Goal: Transaction & Acquisition: Purchase product/service

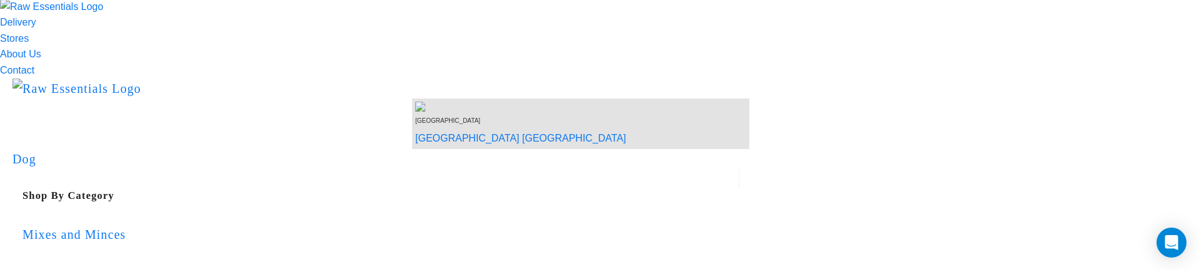
scroll to position [30, 0]
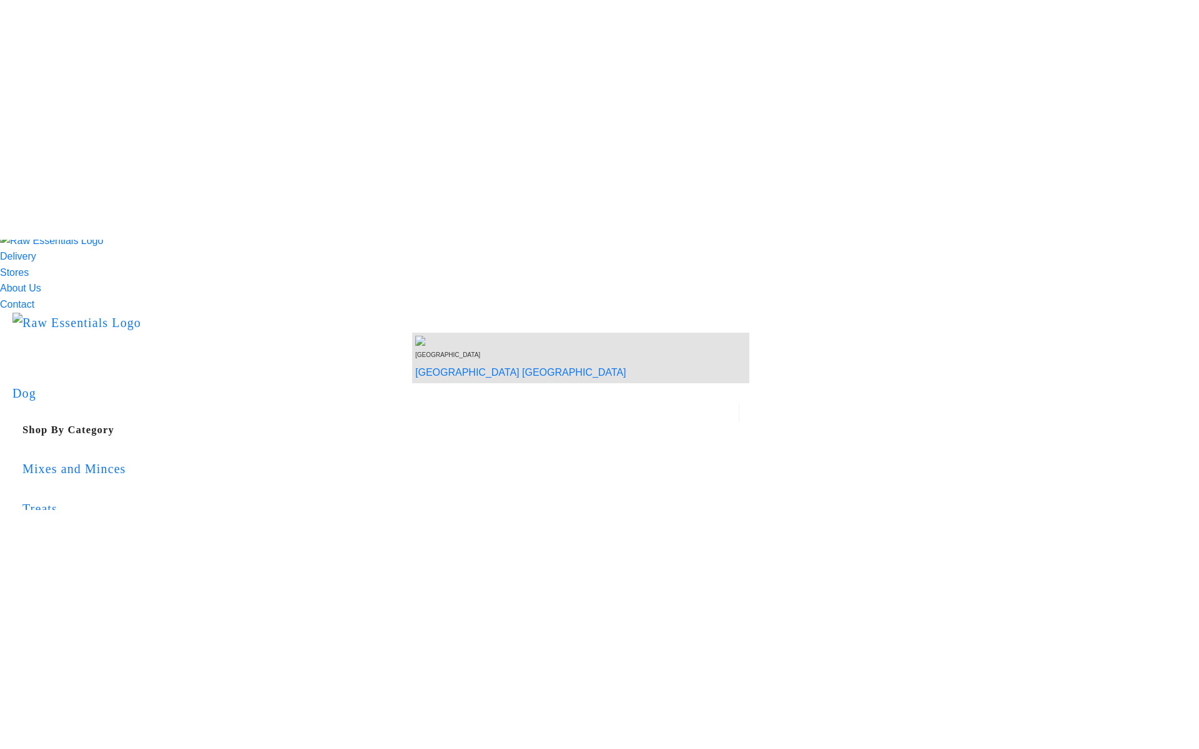
scroll to position [29, 0]
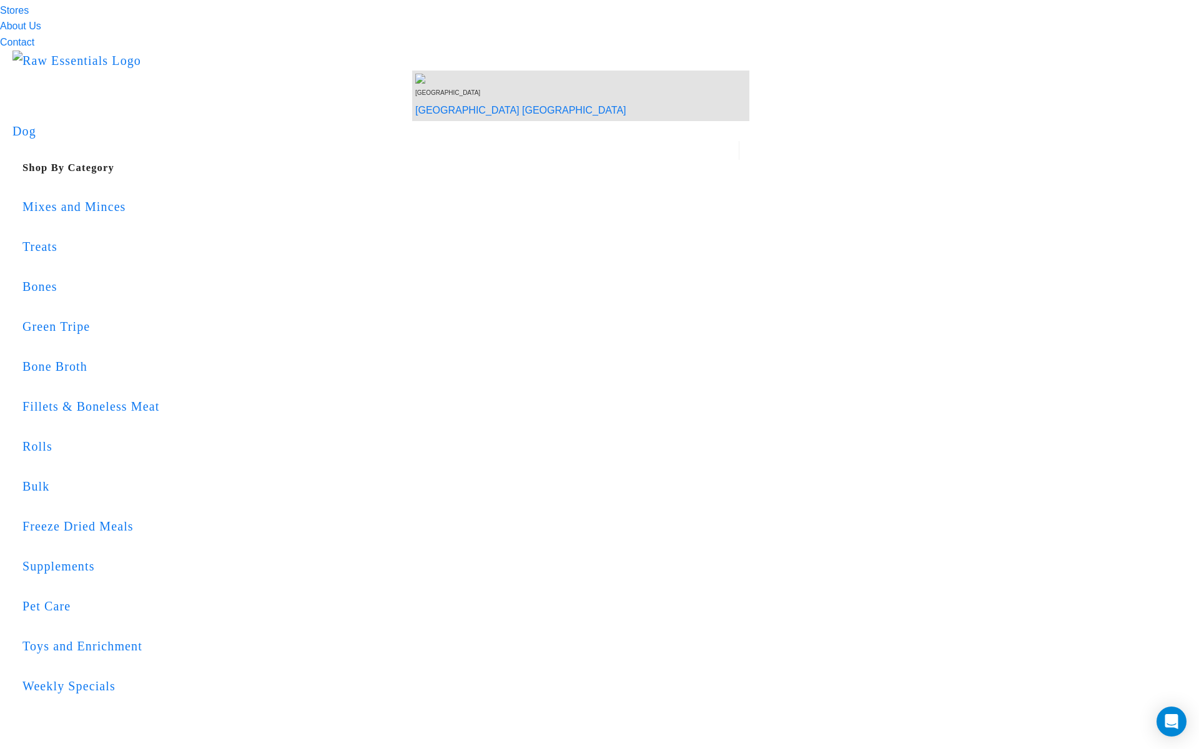
scroll to position [60, 0]
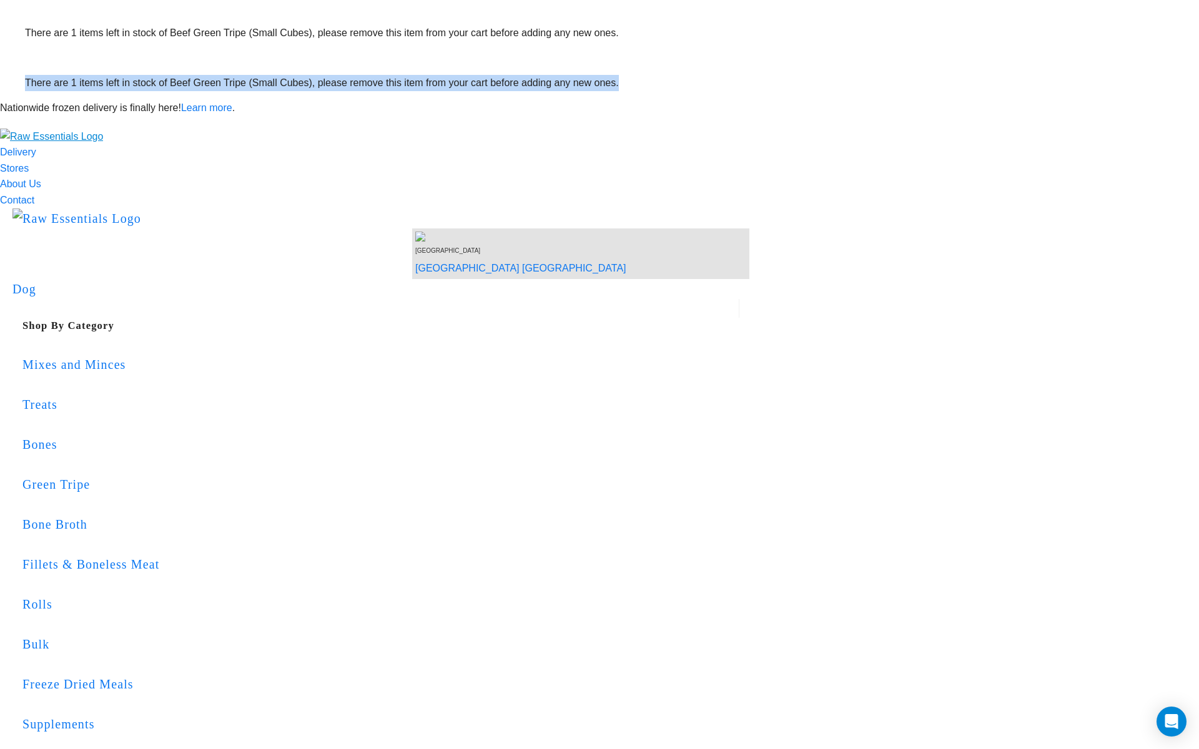
click at [103, 129] on img "dropdown navigation" at bounding box center [51, 137] width 103 height 16
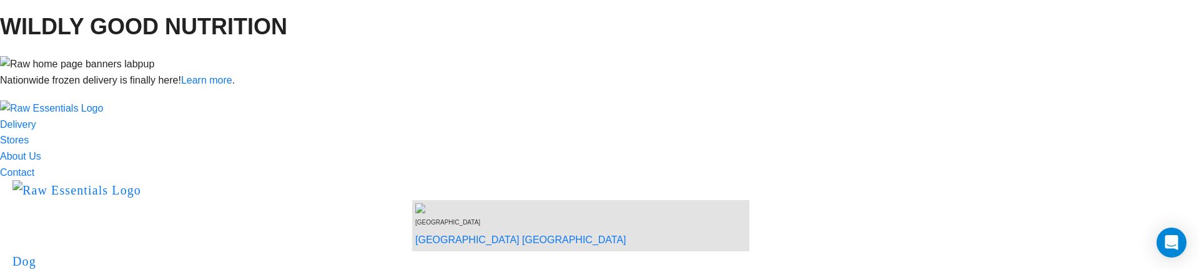
scroll to position [261, 0]
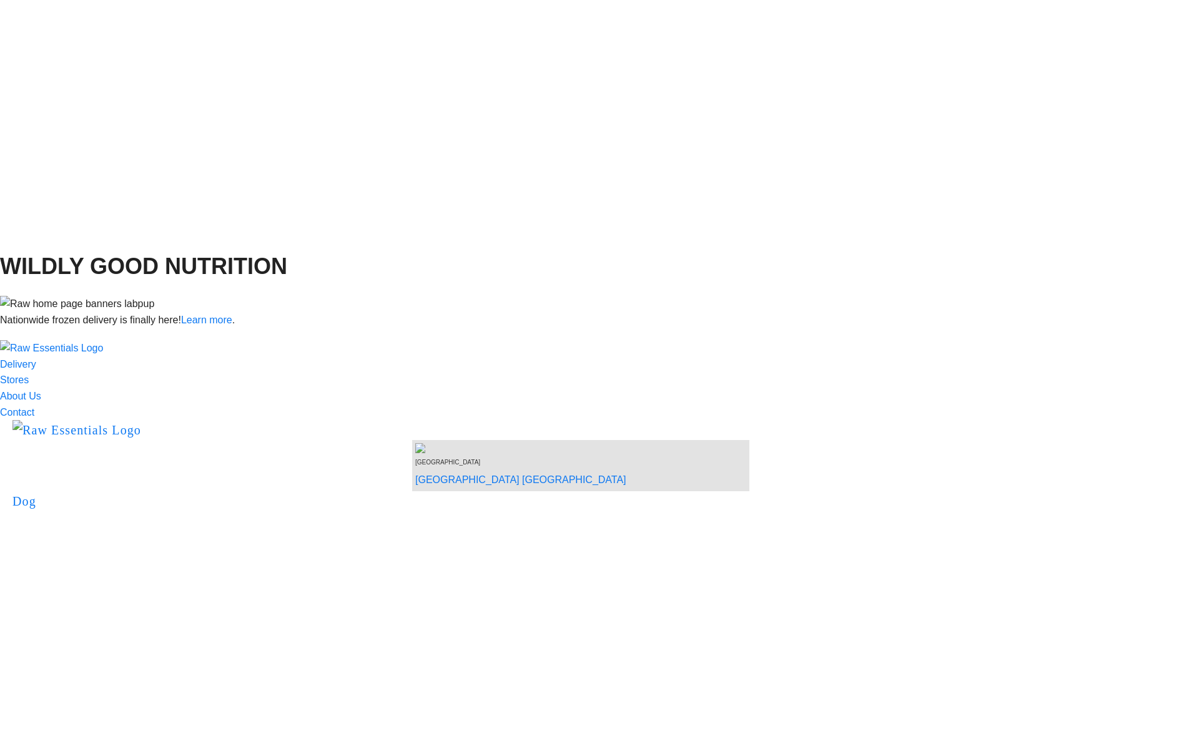
scroll to position [263, 0]
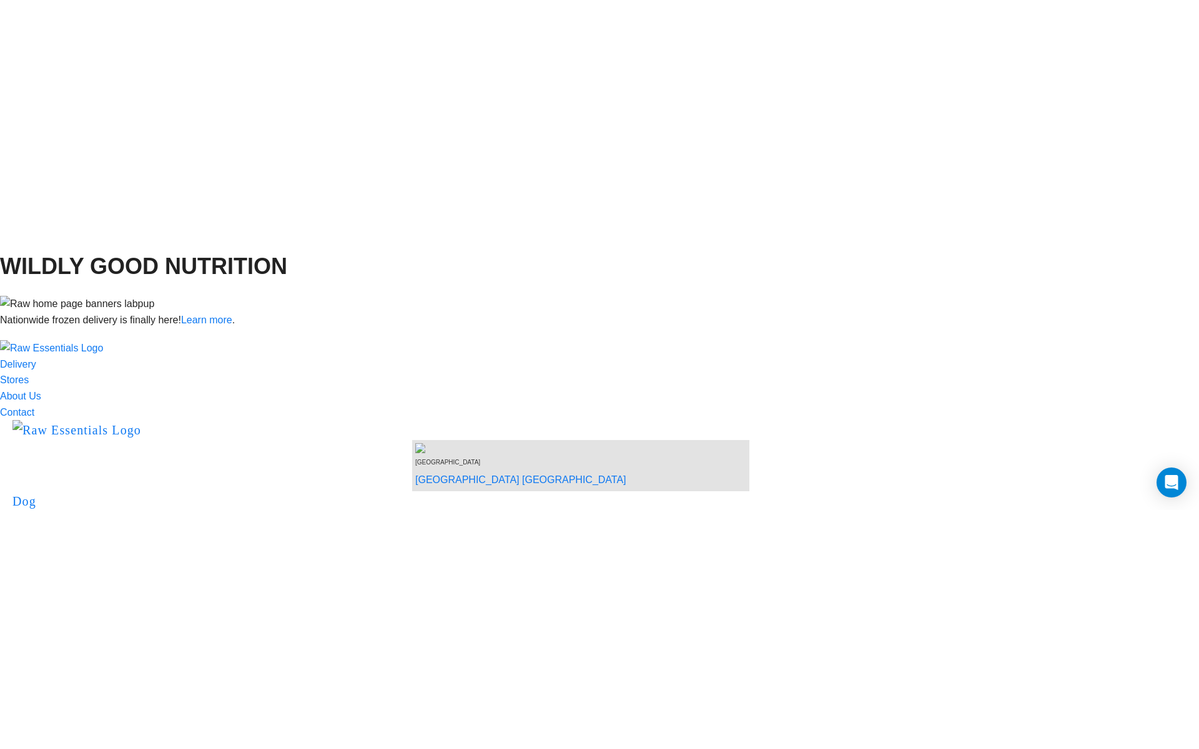
scroll to position [0, 0]
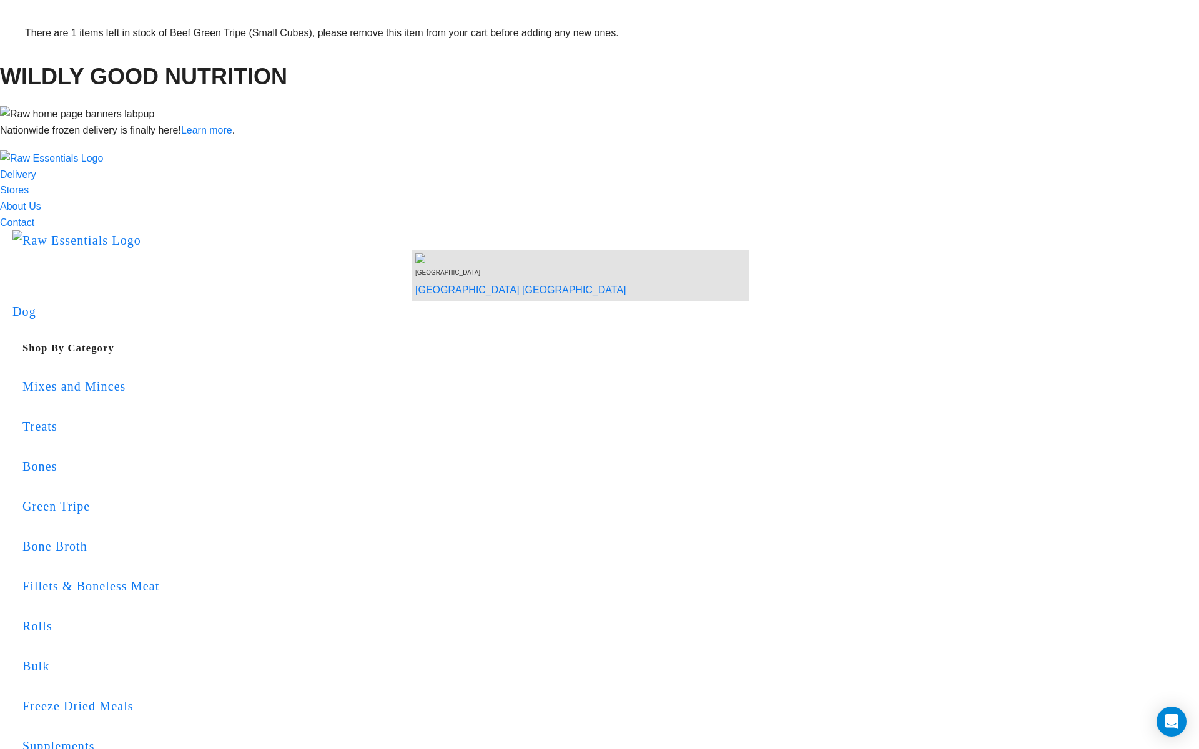
click at [331, 50] on article "There are 1 items left in stock of Beef Green Tripe (Small Cubes), please remov…" at bounding box center [599, 25] width 1199 height 50
click at [241, 50] on article "There are 1 items left in stock of Beef Green Tripe (Small Cubes), please remov…" at bounding box center [599, 25] width 1199 height 50
click at [25, 65] on button "delete" at bounding box center [25, 65] width 0 height 0
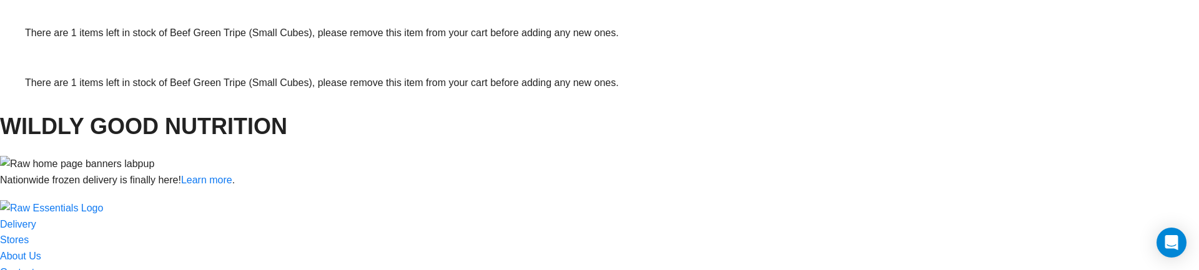
click at [25, 115] on button "delete" at bounding box center [25, 115] width 0 height 0
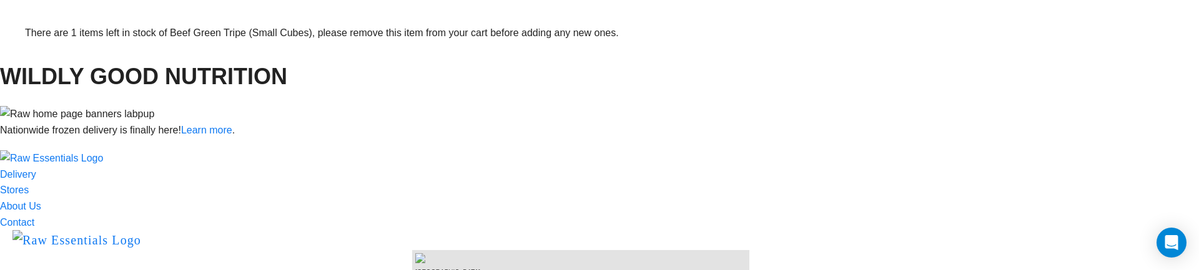
click at [25, 65] on button "delete" at bounding box center [25, 65] width 0 height 0
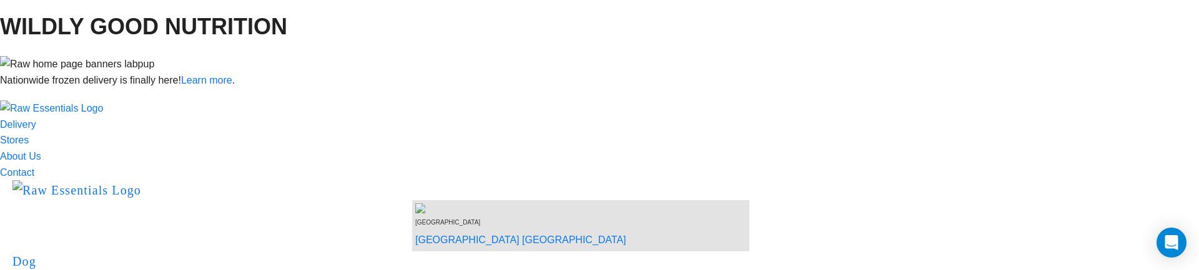
scroll to position [228, 0]
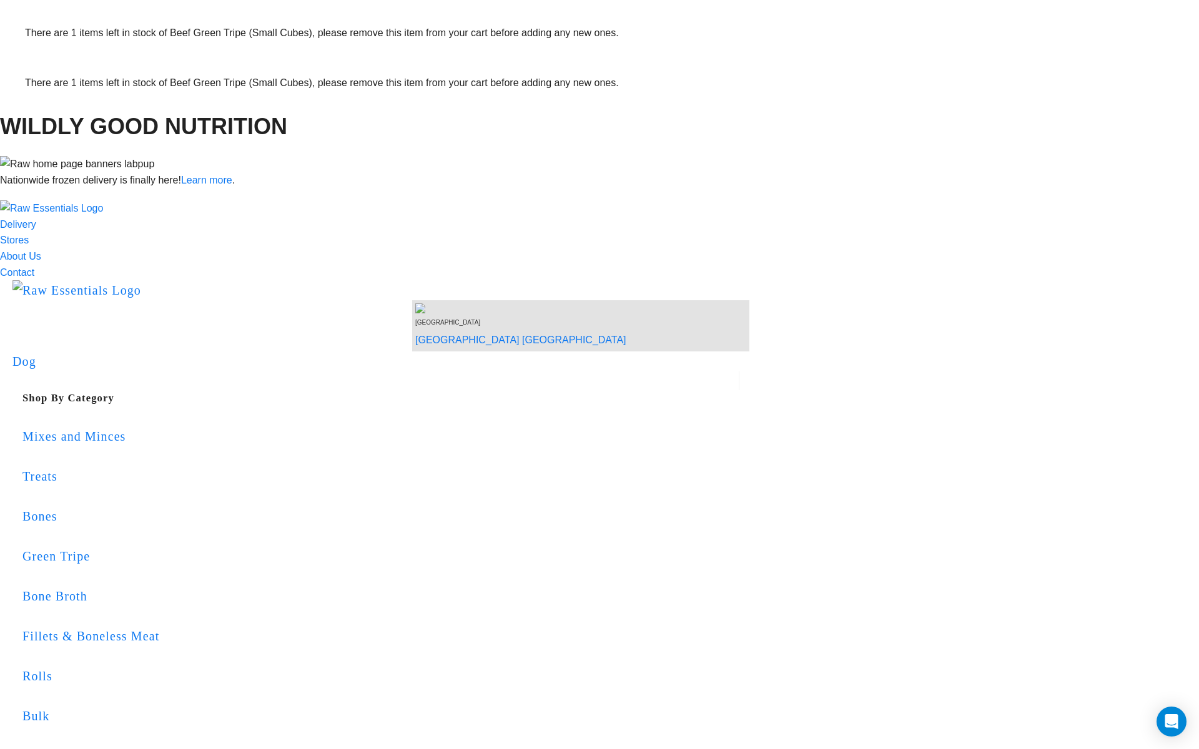
click at [25, 115] on button "delete" at bounding box center [25, 115] width 0 height 0
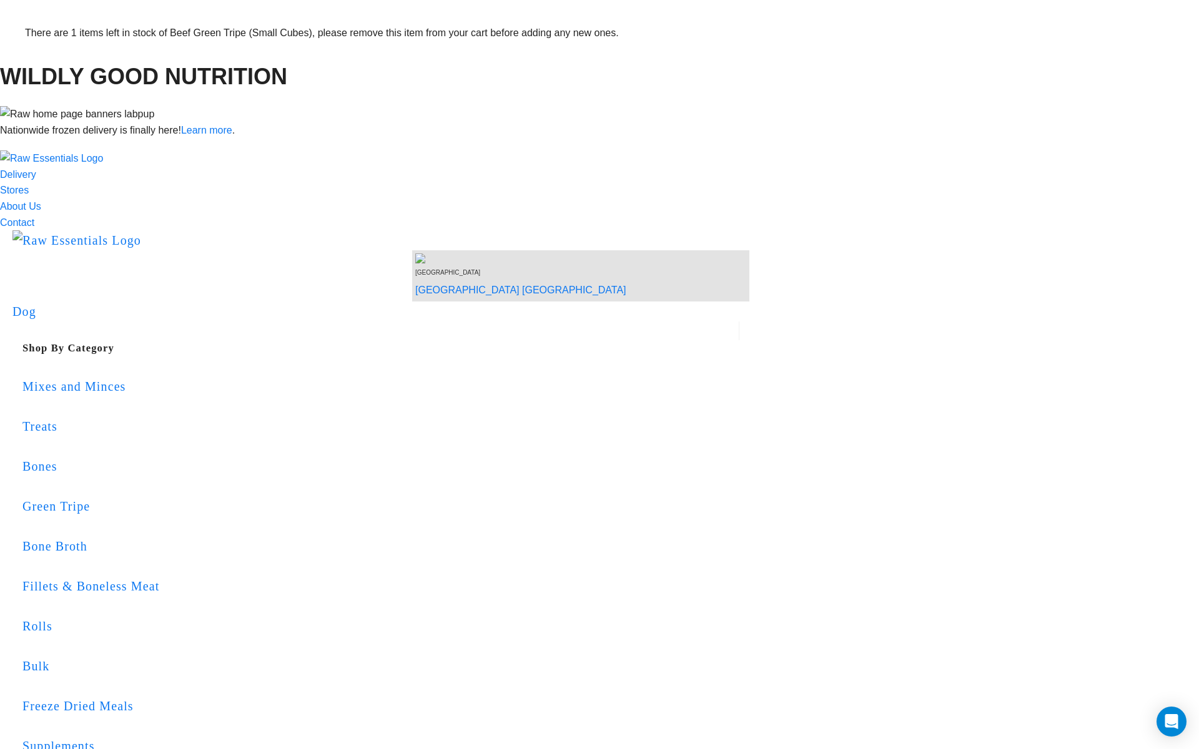
click at [25, 65] on button "delete" at bounding box center [25, 65] width 0 height 0
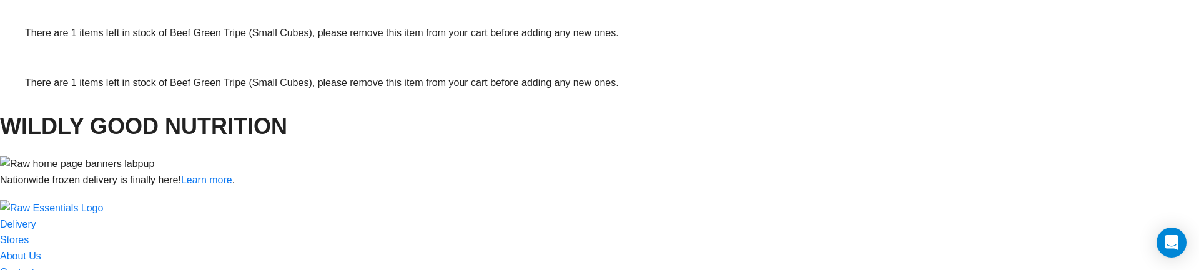
click at [25, 115] on button "delete" at bounding box center [25, 115] width 0 height 0
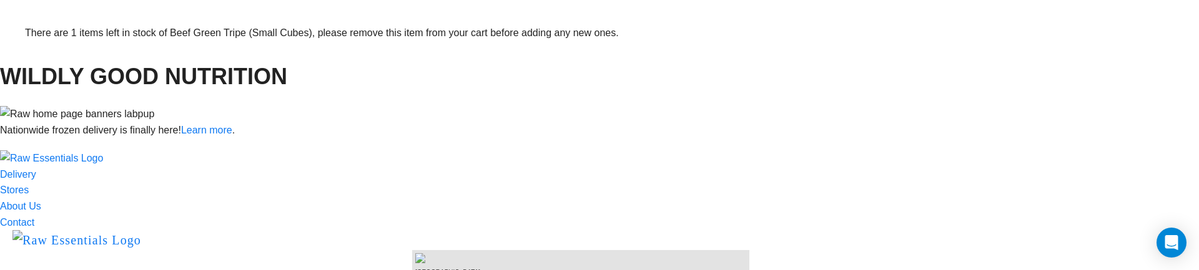
click at [1085, 50] on article "There are 1 items left in stock of Beef Green Tripe (Small Cubes), please remov…" at bounding box center [599, 25] width 1199 height 50
click at [25, 65] on button "delete" at bounding box center [25, 65] width 0 height 0
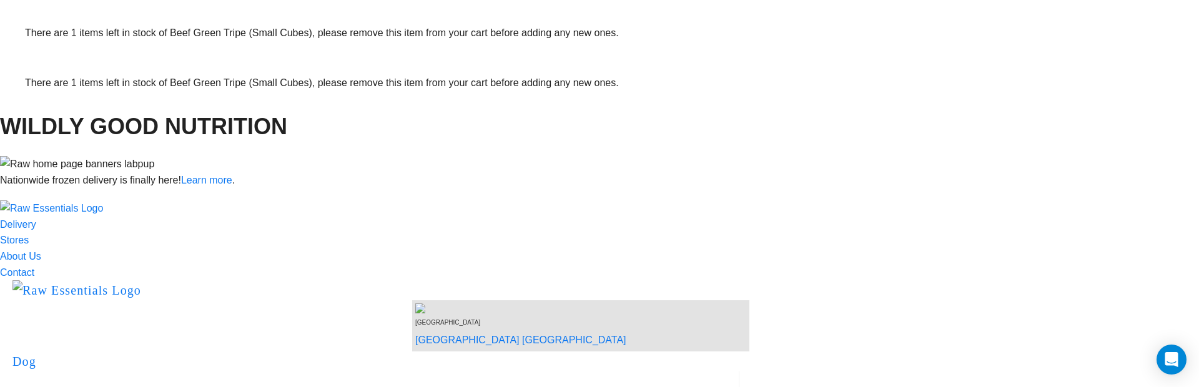
click at [25, 115] on button "delete" at bounding box center [25, 115] width 0 height 0
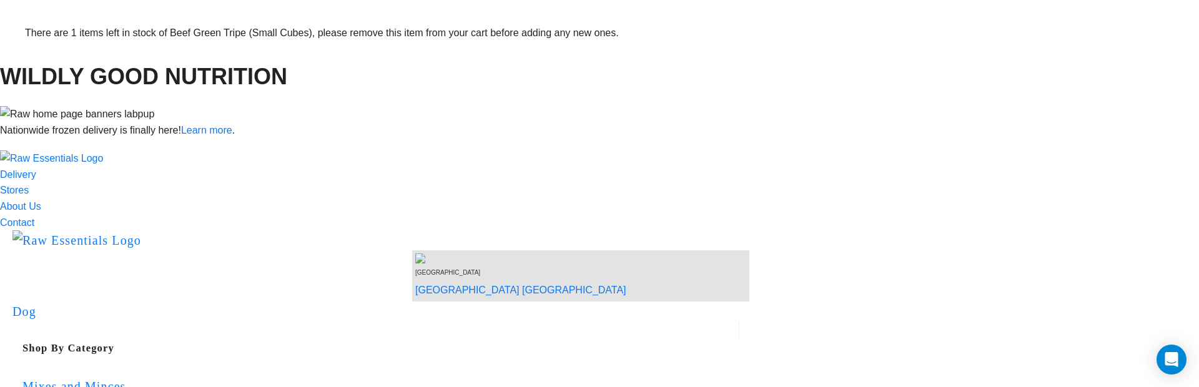
click at [25, 65] on button "delete" at bounding box center [25, 65] width 0 height 0
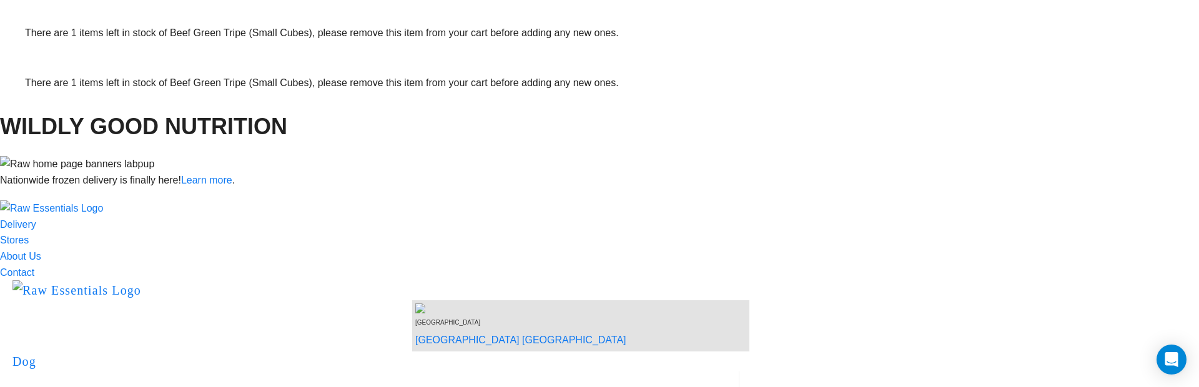
click at [25, 115] on button "delete" at bounding box center [25, 115] width 0 height 0
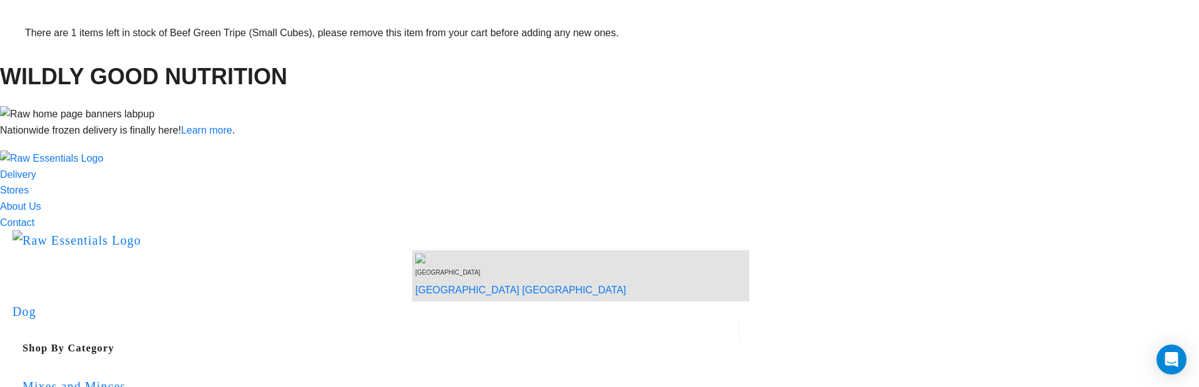
click at [25, 65] on button "delete" at bounding box center [25, 65] width 0 height 0
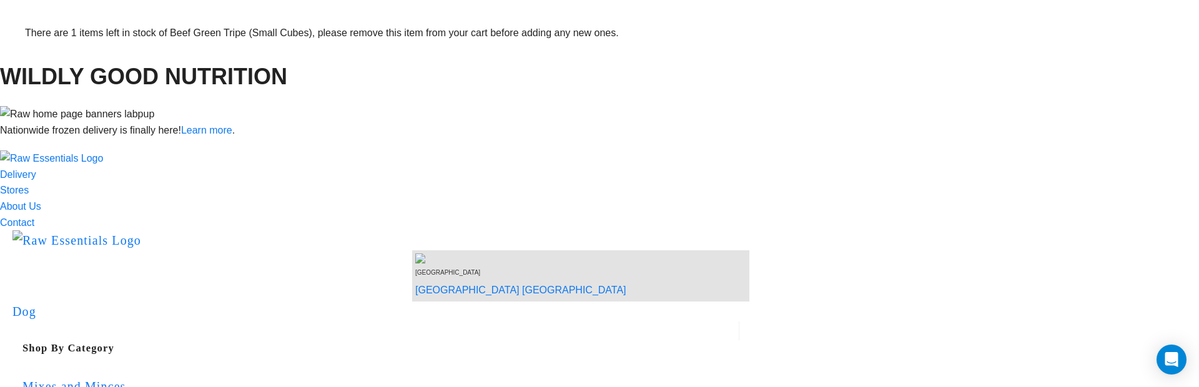
click at [25, 65] on button "delete" at bounding box center [25, 65] width 0 height 0
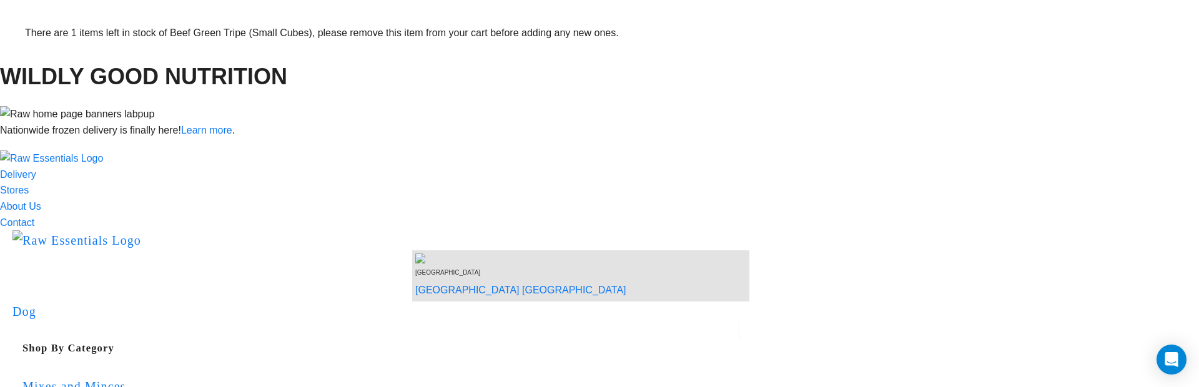
click at [1121, 50] on article "There are 1 items left in stock of Beef Green Tripe (Small Cubes), please remov…" at bounding box center [599, 25] width 1199 height 50
click at [25, 65] on button "delete" at bounding box center [25, 65] width 0 height 0
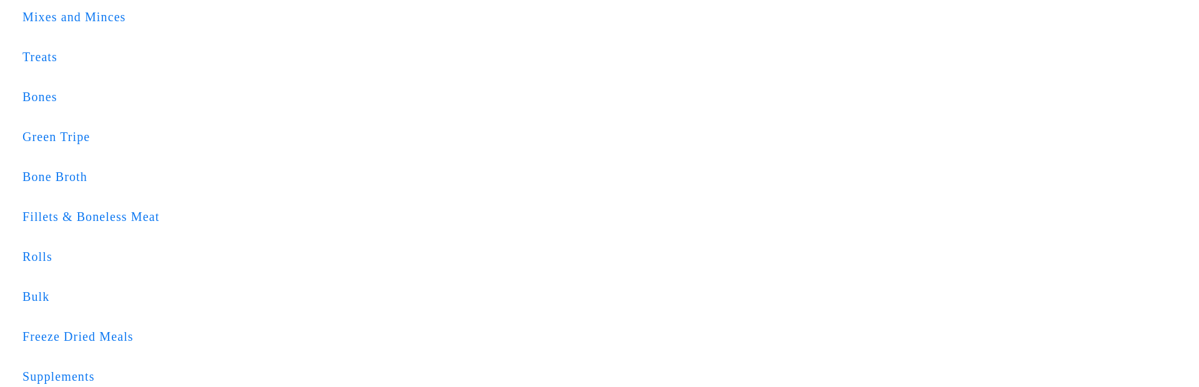
scroll to position [247, 0]
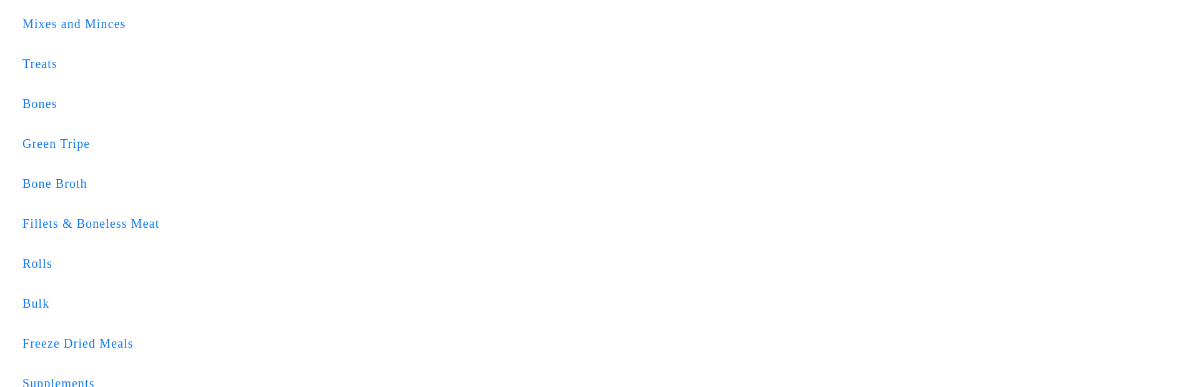
scroll to position [236, 0]
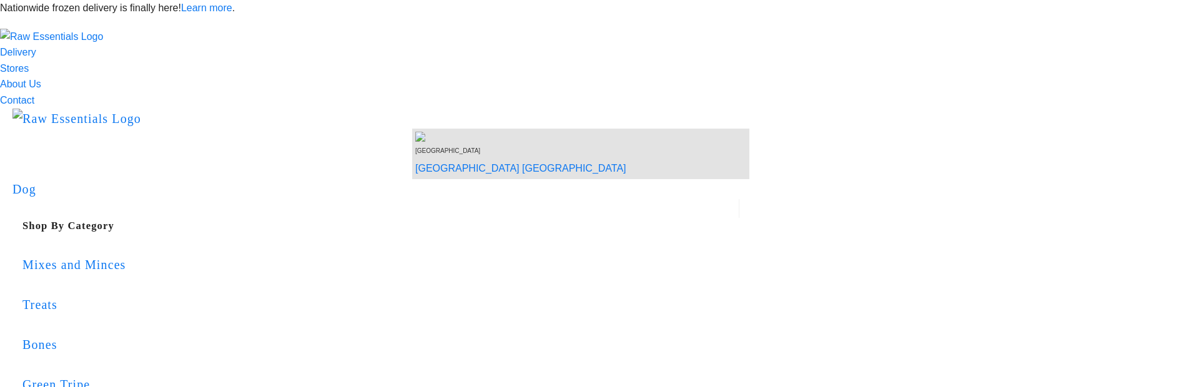
scroll to position [236, 0]
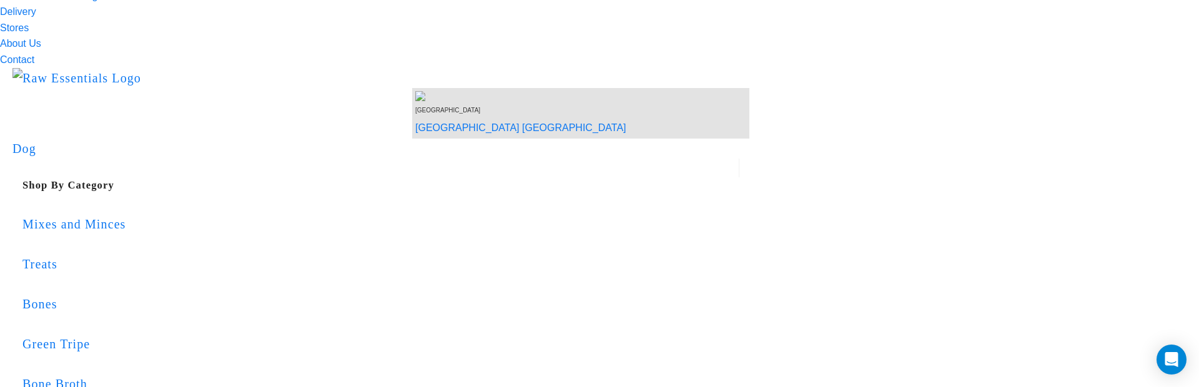
scroll to position [46, 0]
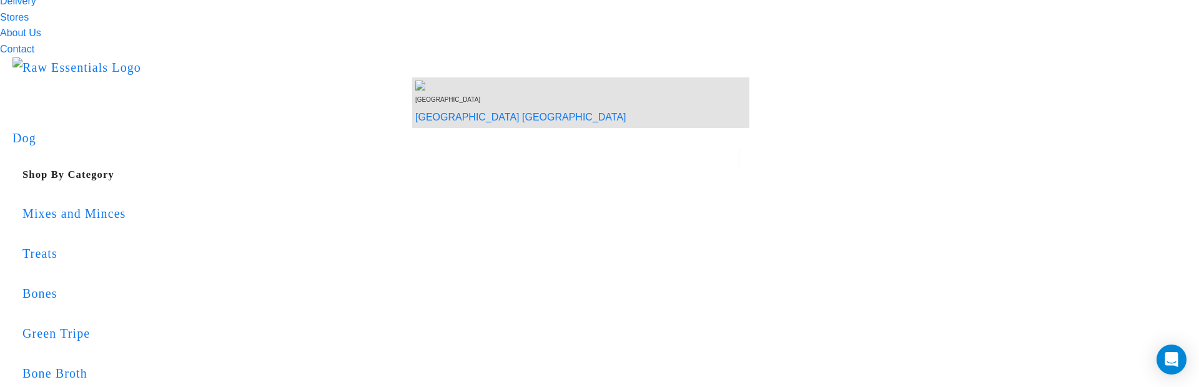
scroll to position [43, 0]
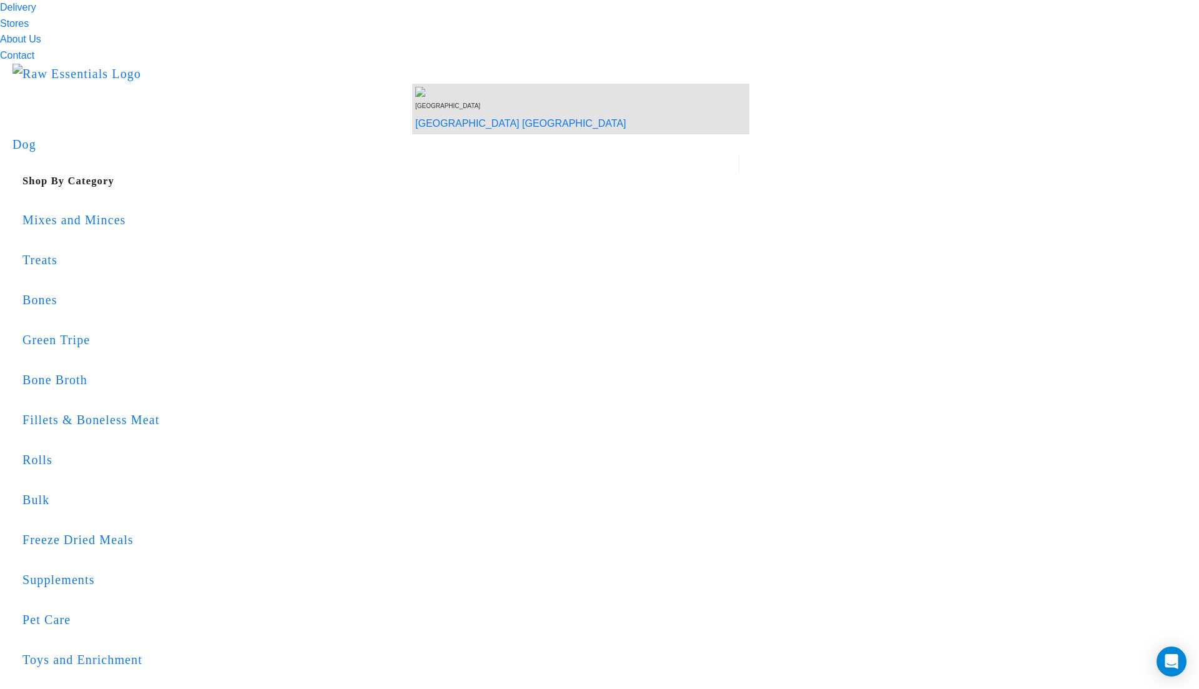
scroll to position [0, 0]
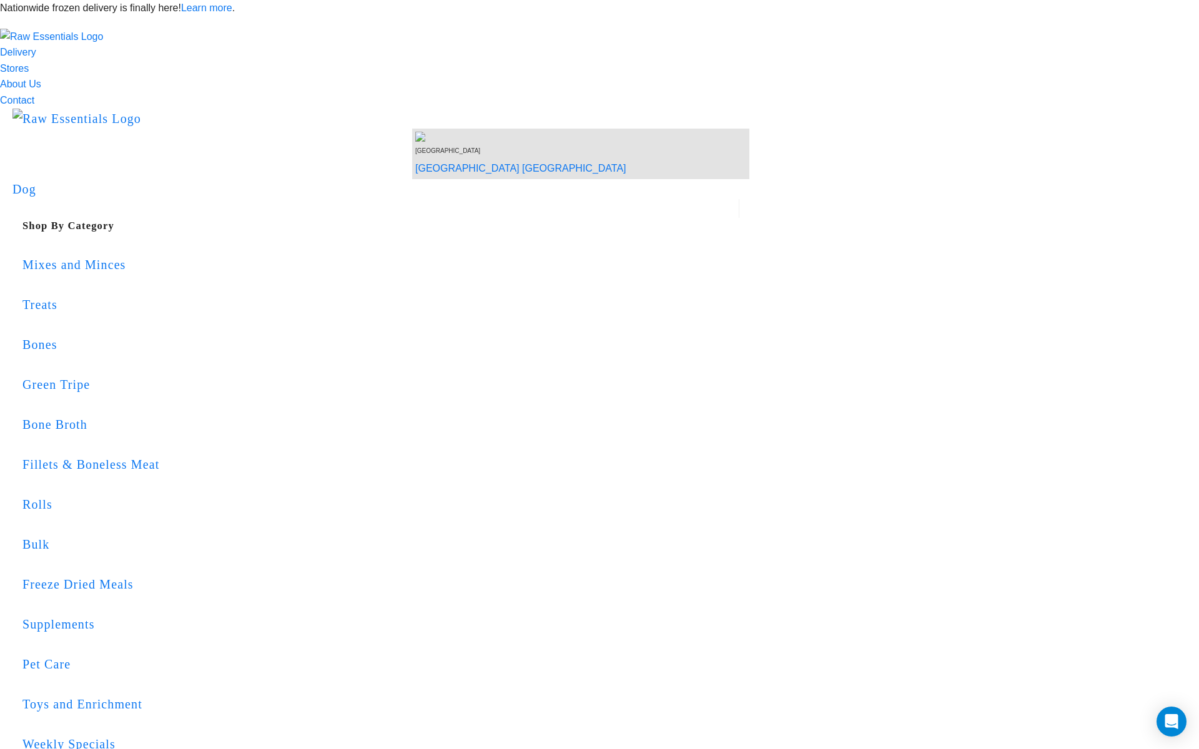
scroll to position [60, 0]
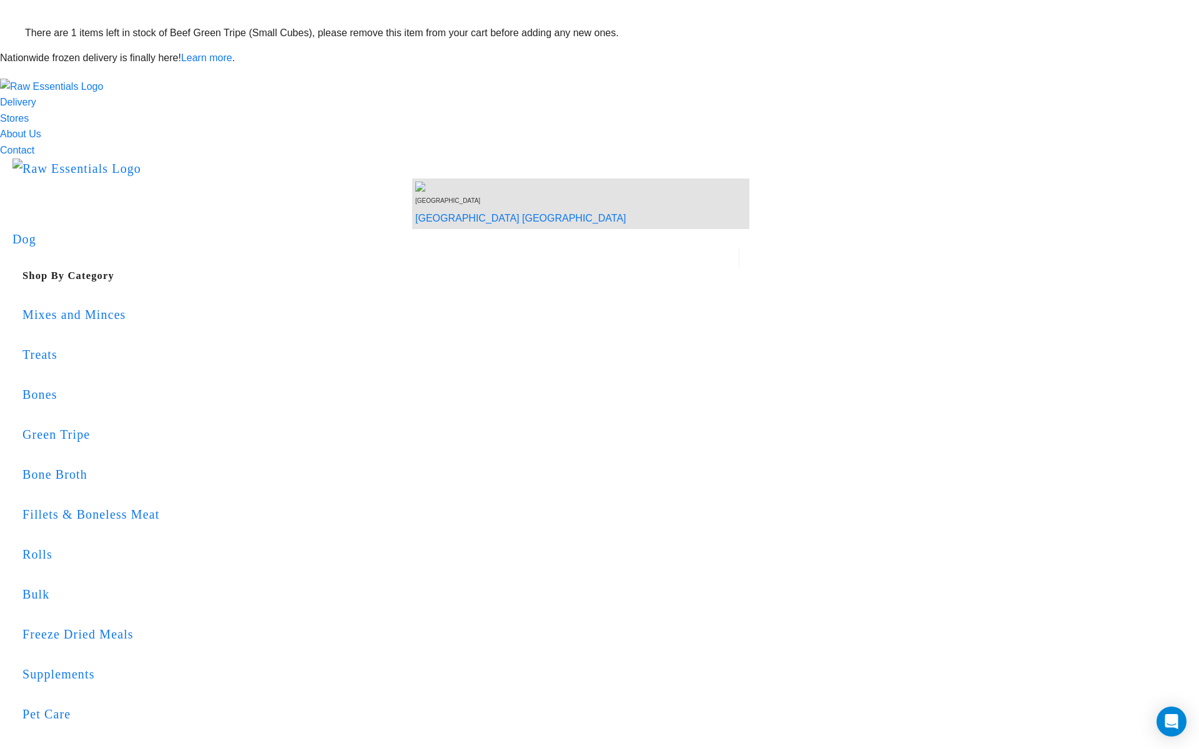
click at [738, 50] on article "There are 1 items left in stock of Beef Green Tripe (Small Cubes), please remov…" at bounding box center [599, 25] width 1199 height 50
click at [25, 65] on button "delete" at bounding box center [25, 65] width 0 height 0
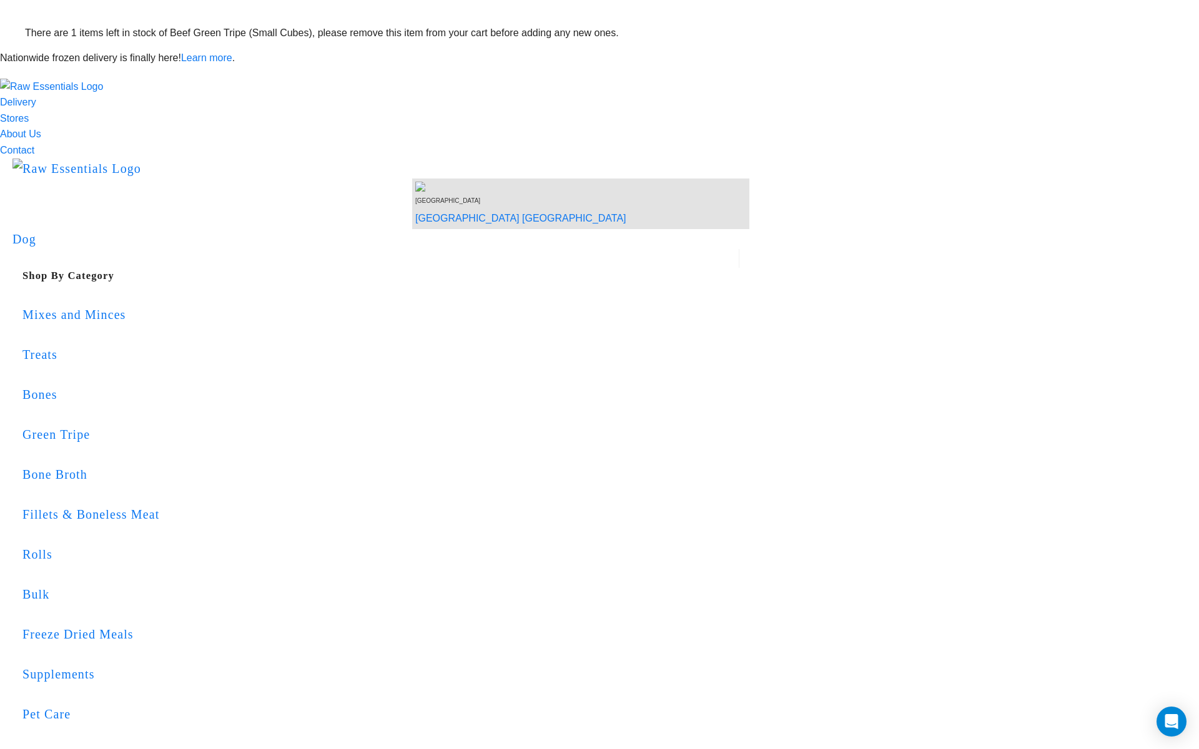
click at [813, 50] on article "There are 1 items left in stock of Beef Green Tripe (Small Cubes), please remov…" at bounding box center [599, 25] width 1199 height 50
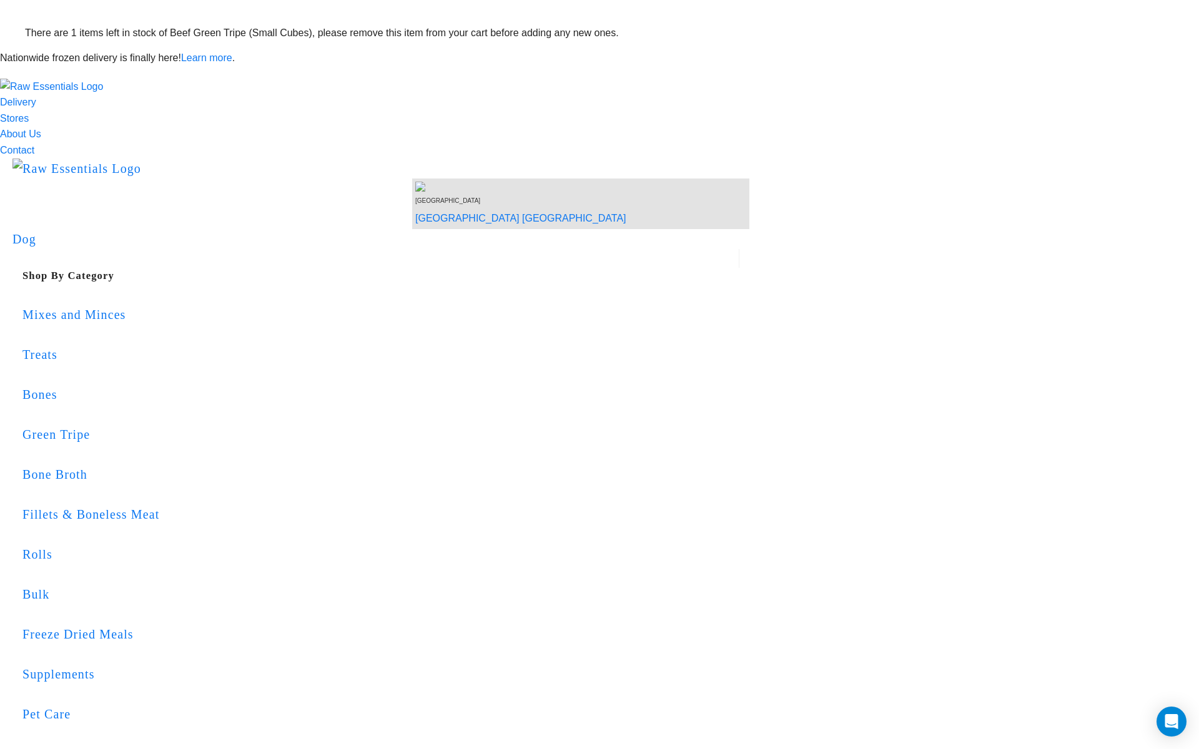
click at [826, 50] on article "There are 1 items left in stock of Beef Green Tripe (Small Cubes), please remov…" at bounding box center [599, 25] width 1199 height 50
click at [25, 65] on button "delete" at bounding box center [25, 65] width 0 height 0
